Goal: Task Accomplishment & Management: Use online tool/utility

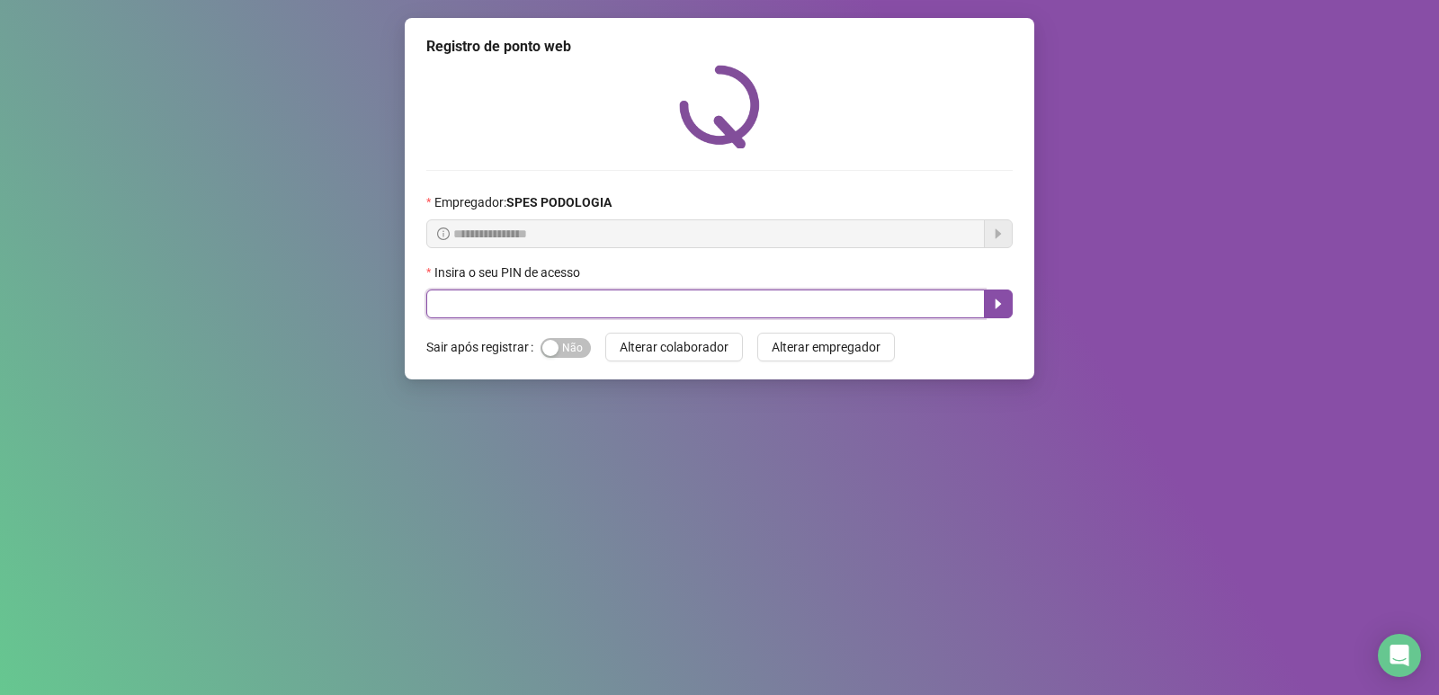
click at [603, 299] on input "text" at bounding box center [705, 304] width 558 height 29
type input "*****"
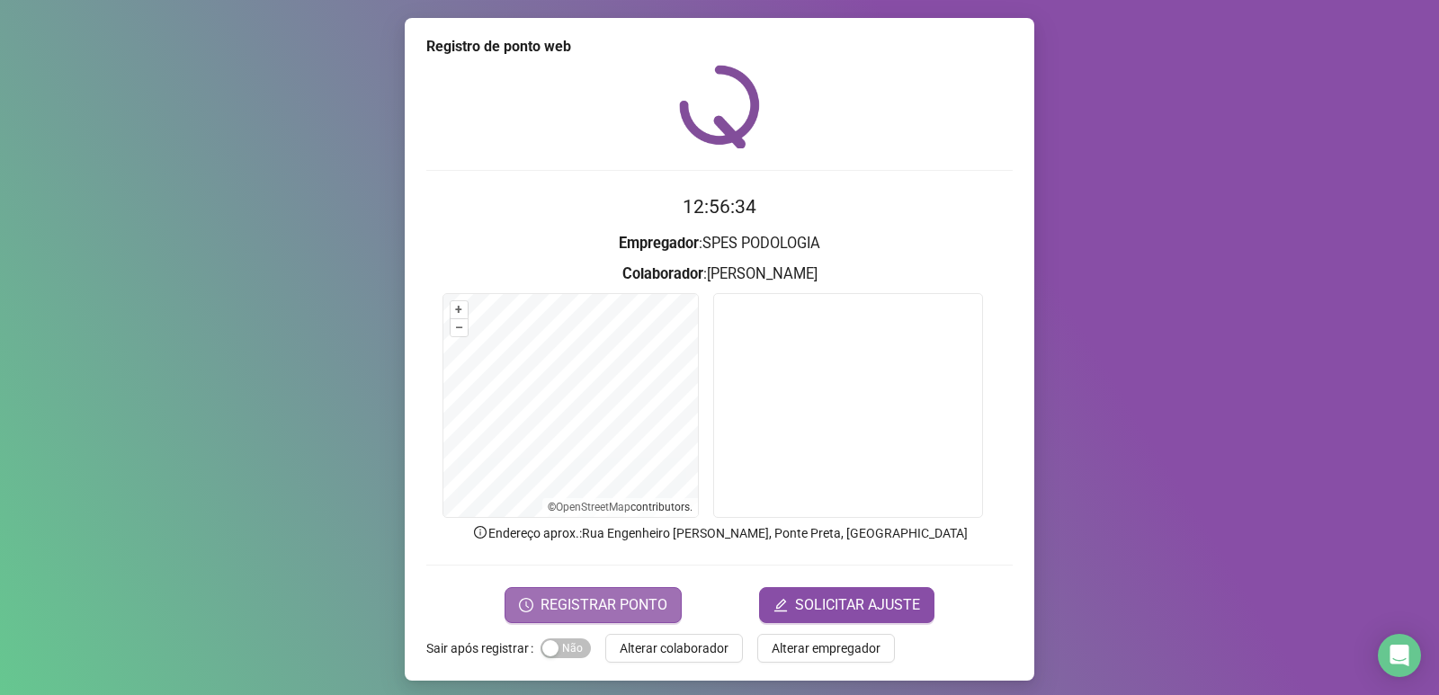
click at [587, 594] on span "REGISTRAR PONTO" at bounding box center [603, 605] width 127 height 22
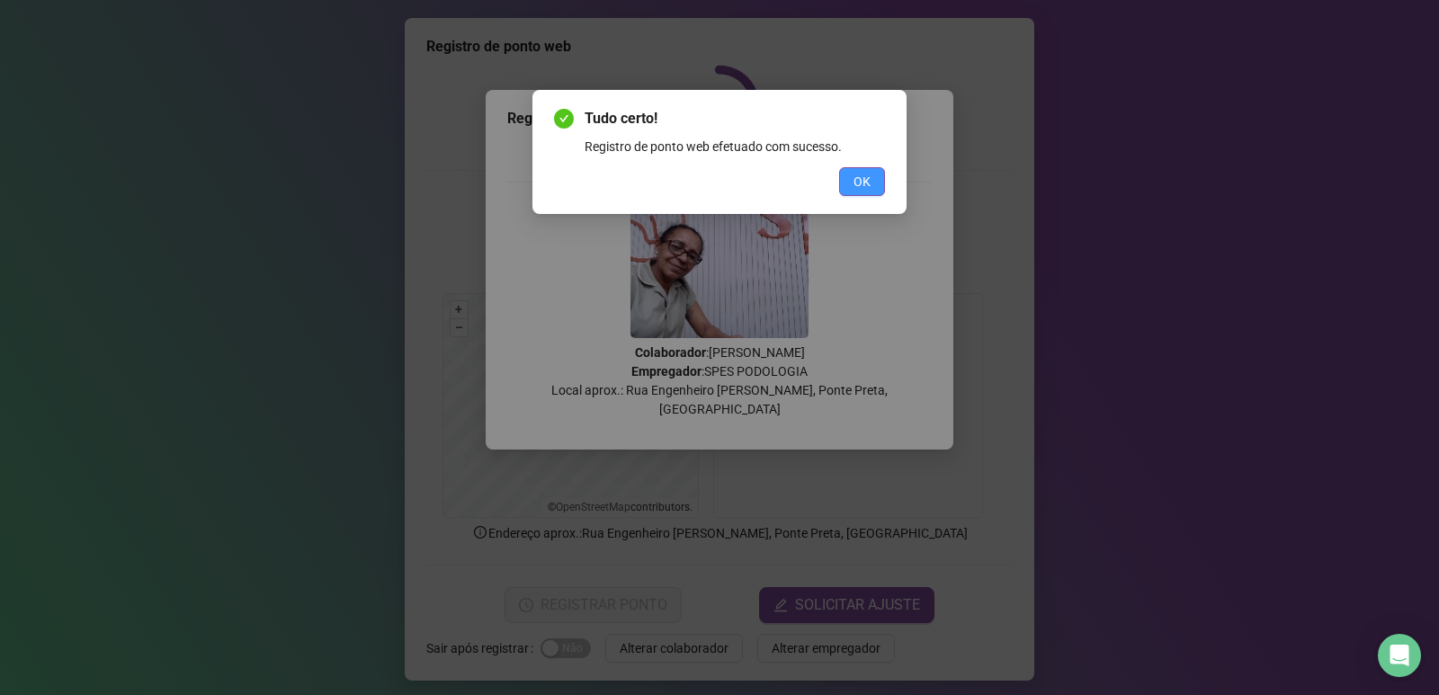
click at [869, 186] on span "OK" at bounding box center [861, 182] width 17 height 20
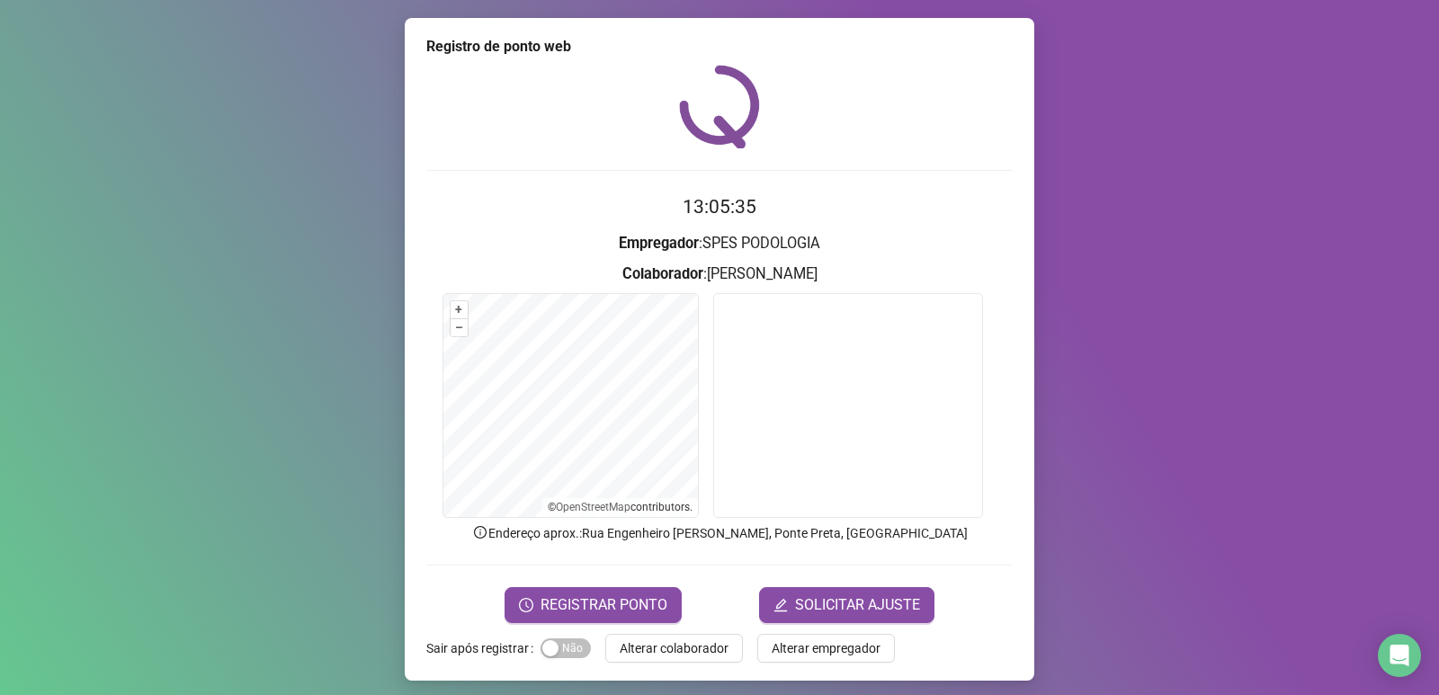
drag, startPoint x: 131, startPoint y: 271, endPoint x: 138, endPoint y: 256, distance: 15.7
click at [134, 263] on div "Registro de ponto web 13:05:35 Empregador : SPES PODOLOGIA Colaborador : [PERSO…" at bounding box center [719, 347] width 1439 height 695
click at [672, 659] on button "Alterar colaborador" at bounding box center [674, 648] width 138 height 29
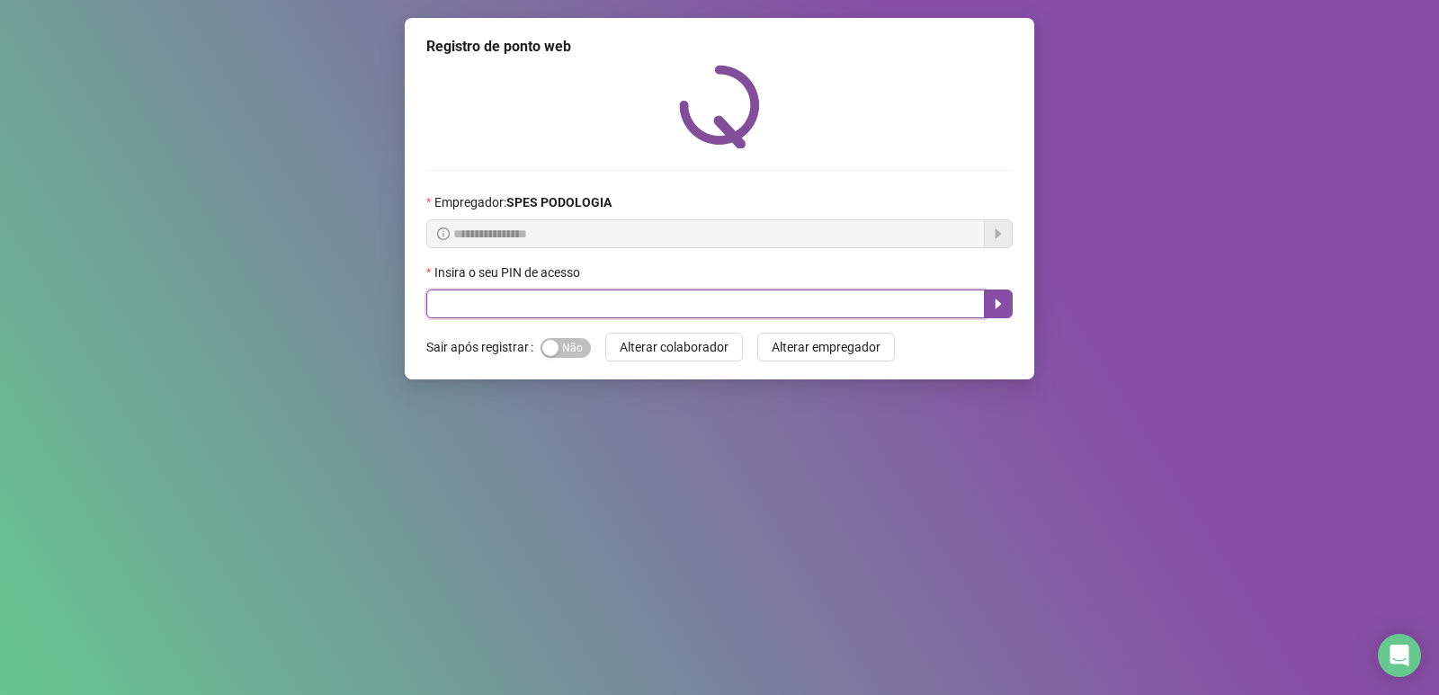
click at [632, 303] on input "text" at bounding box center [705, 304] width 558 height 29
type input "*****"
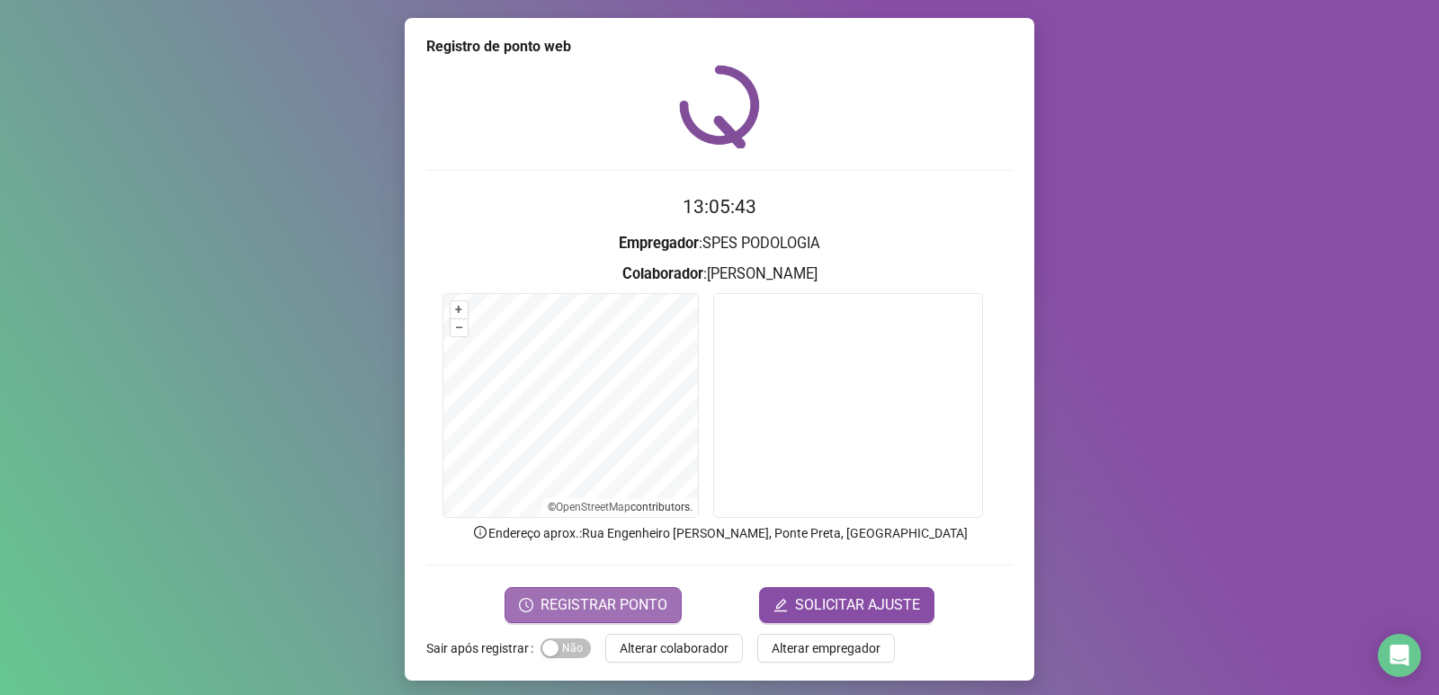
click at [628, 592] on button "REGISTRAR PONTO" at bounding box center [593, 605] width 177 height 36
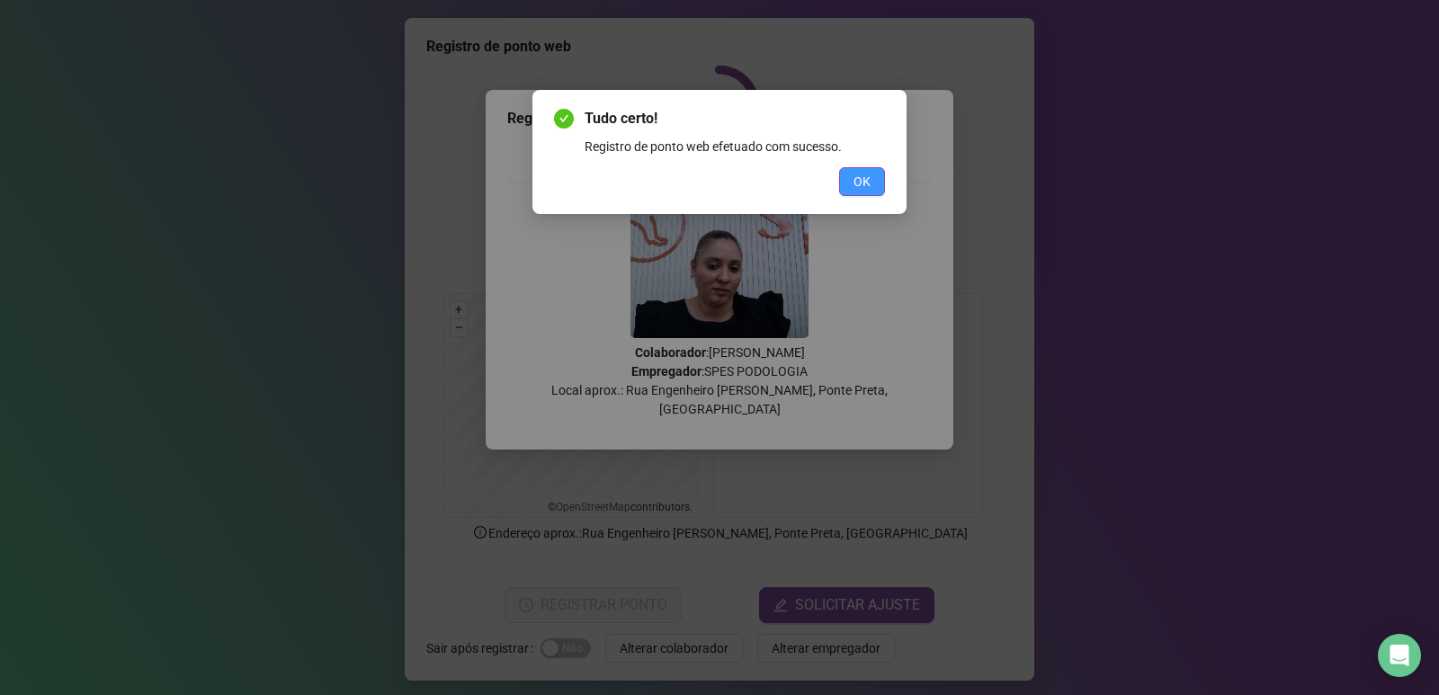
click at [875, 182] on button "OK" at bounding box center [862, 181] width 46 height 29
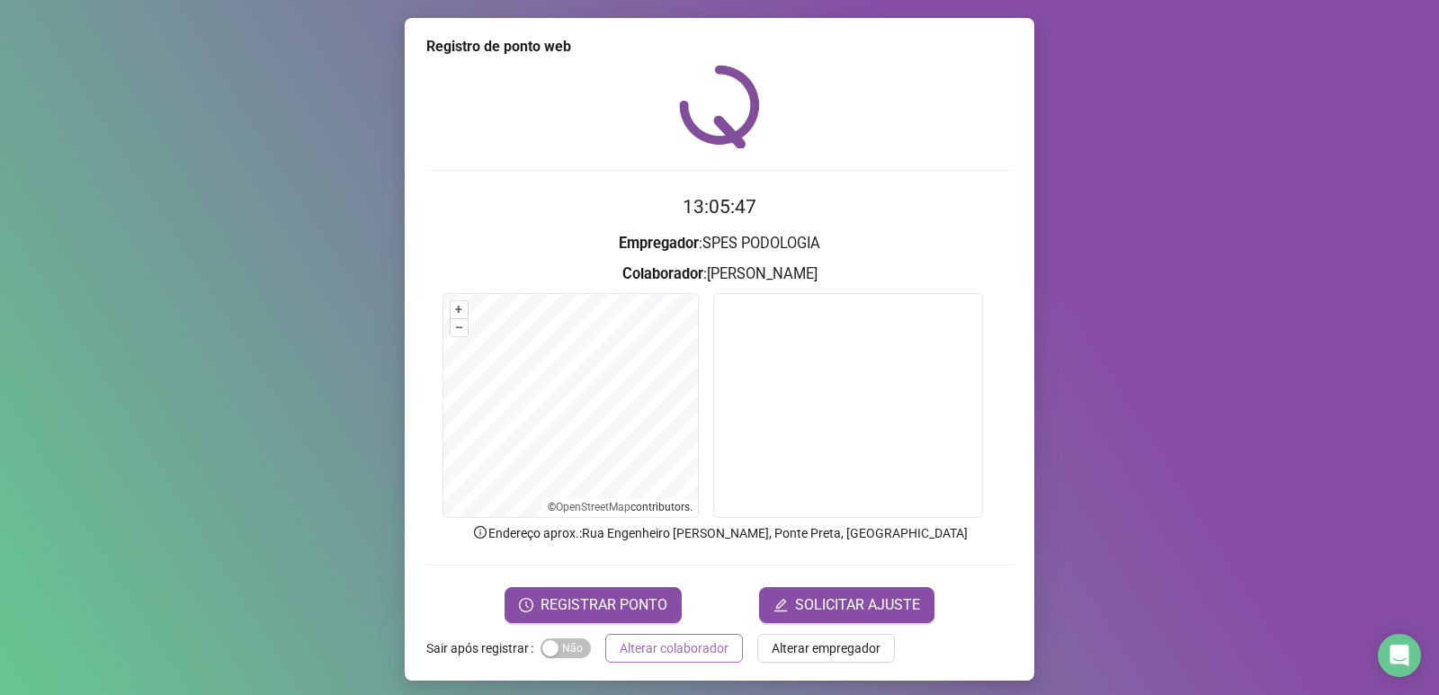
click at [641, 649] on span "Alterar colaborador" at bounding box center [674, 649] width 109 height 20
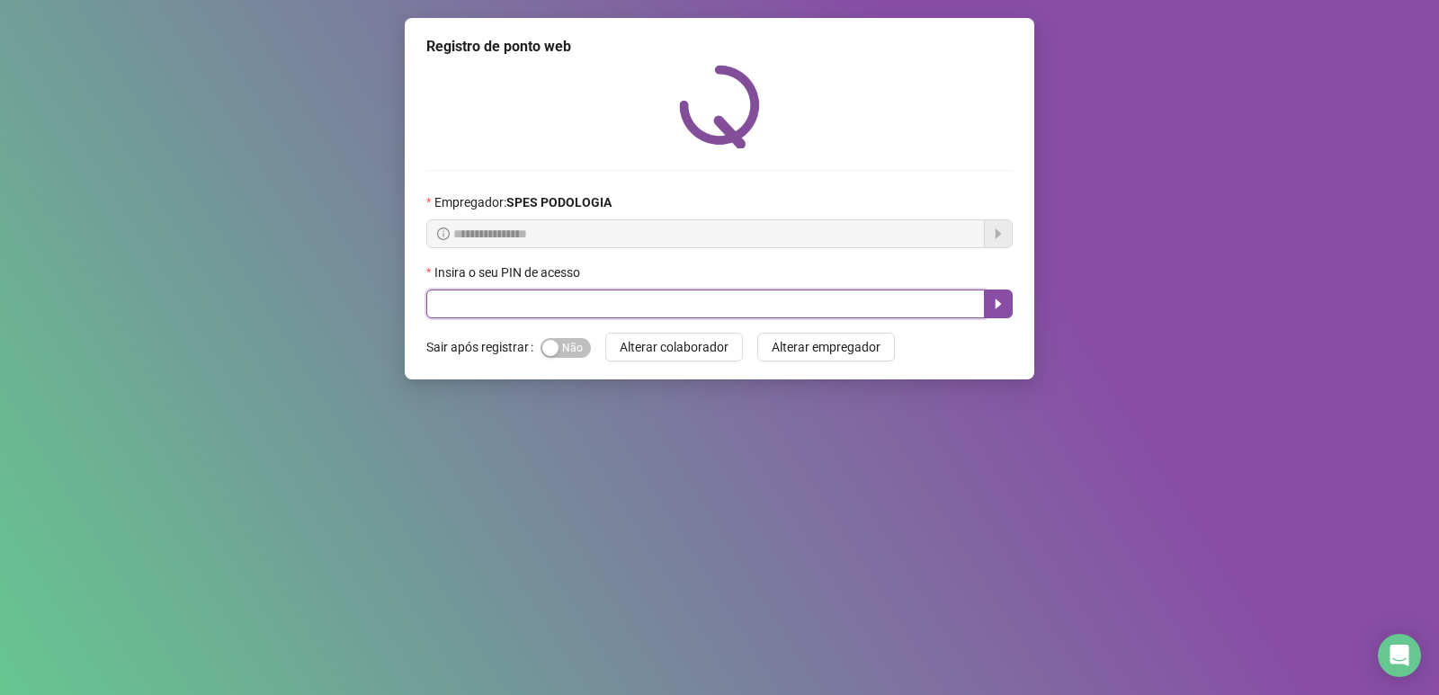
drag, startPoint x: 547, startPoint y: 304, endPoint x: 570, endPoint y: 307, distance: 23.5
click at [547, 301] on input "text" at bounding box center [705, 304] width 558 height 29
type input "*****"
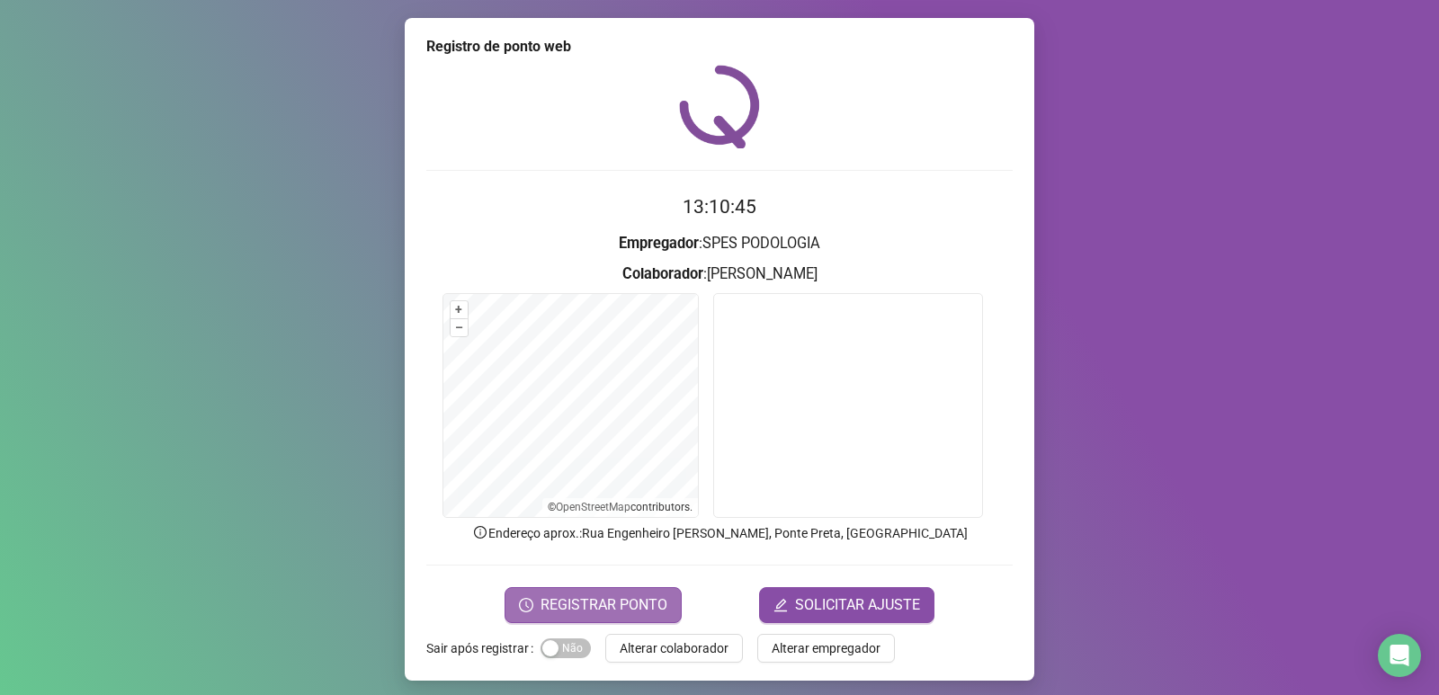
click at [618, 619] on button "REGISTRAR PONTO" at bounding box center [593, 605] width 177 height 36
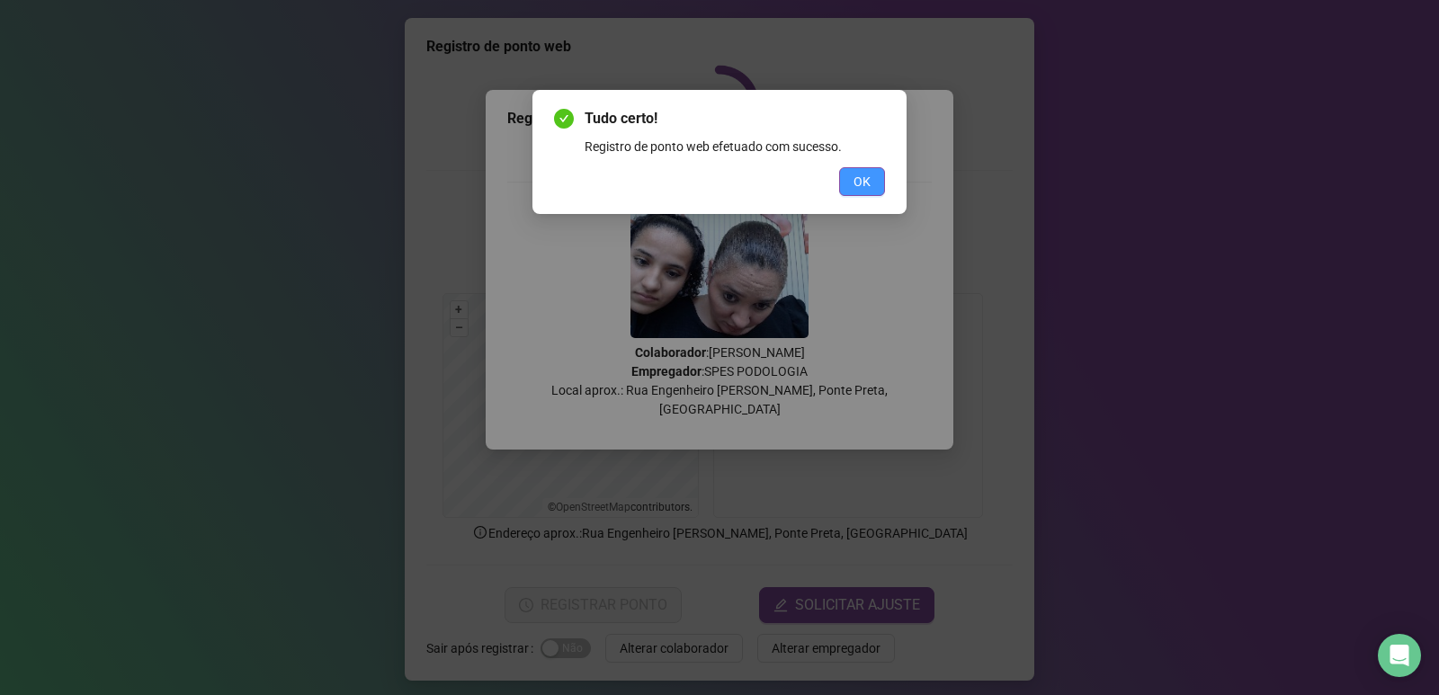
click at [853, 169] on button "OK" at bounding box center [862, 181] width 46 height 29
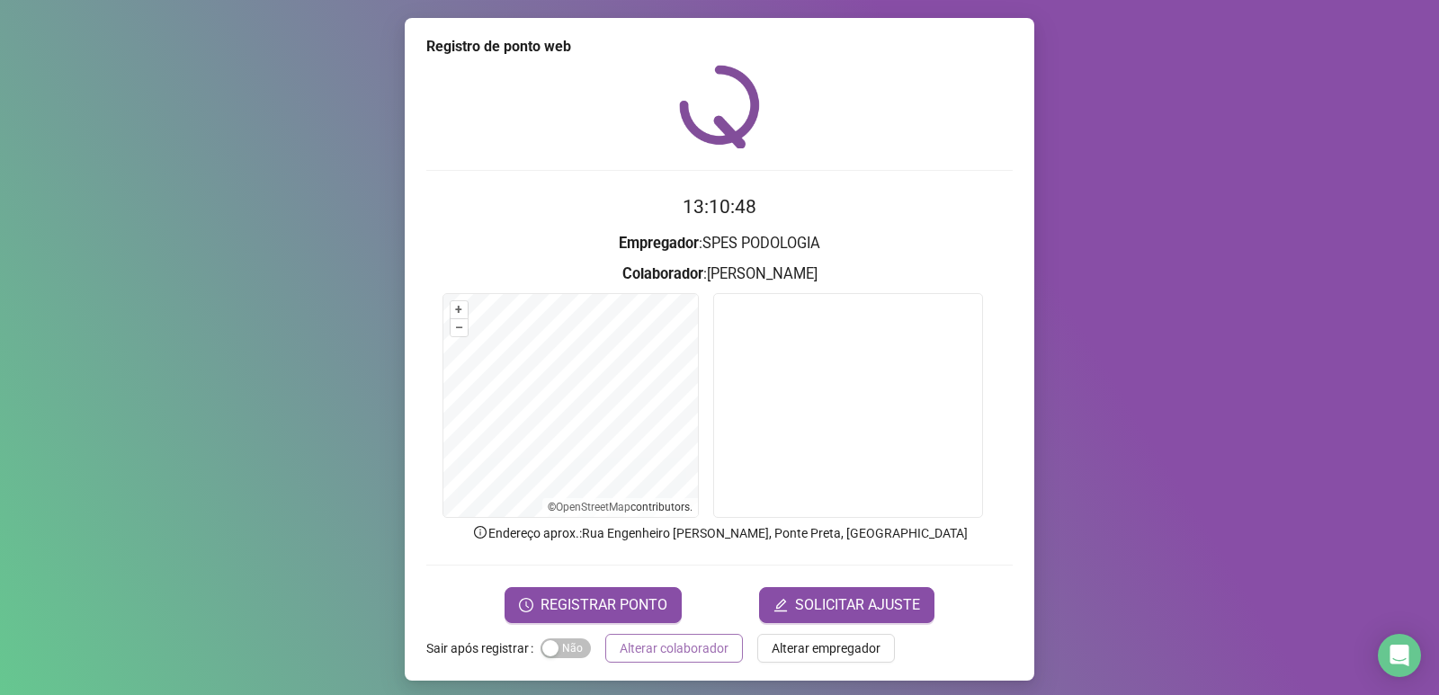
click at [646, 650] on span "Alterar colaborador" at bounding box center [674, 649] width 109 height 20
